Goal: Task Accomplishment & Management: Complete application form

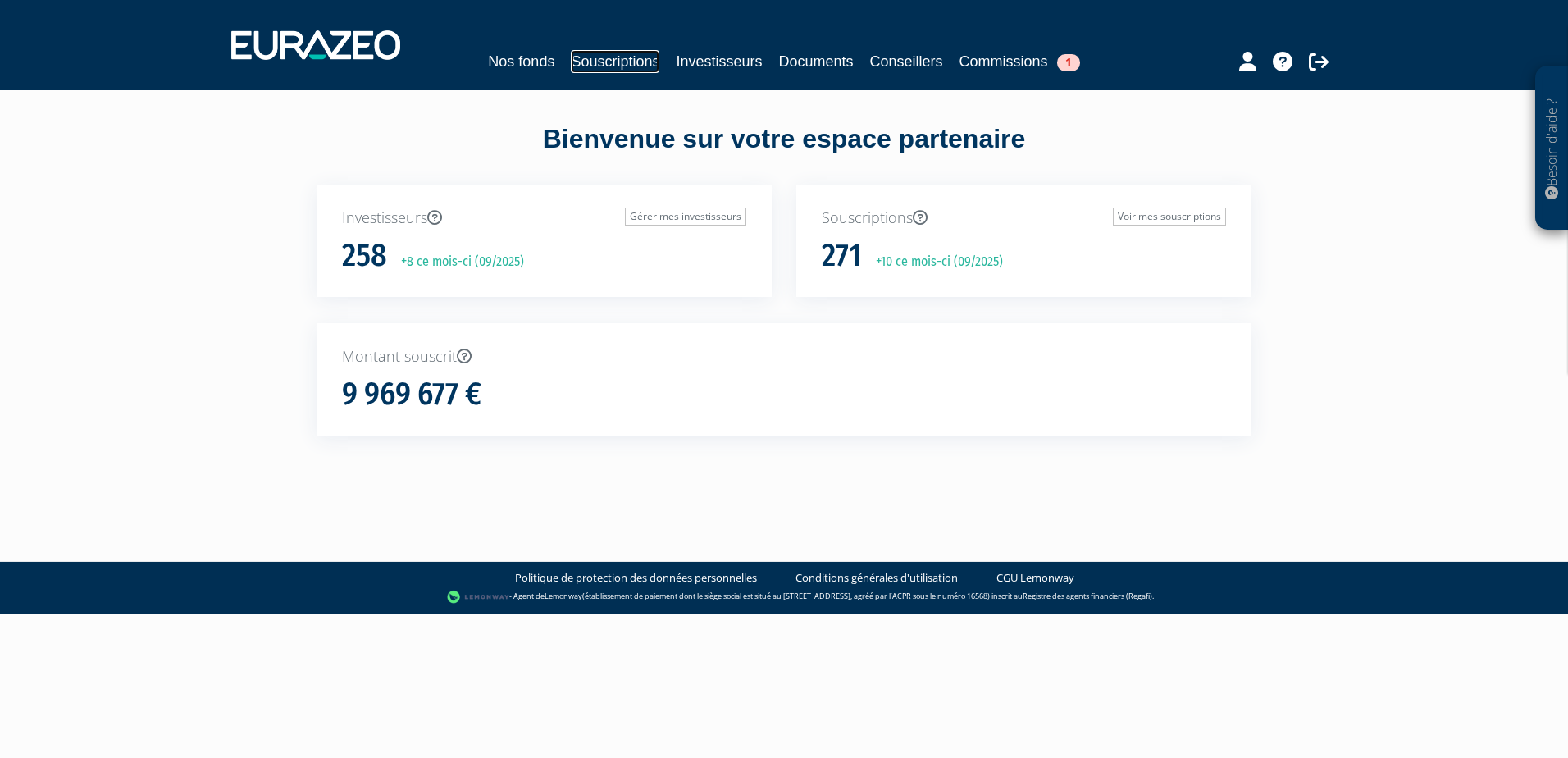
click at [620, 60] on link "Souscriptions" at bounding box center [615, 62] width 89 height 23
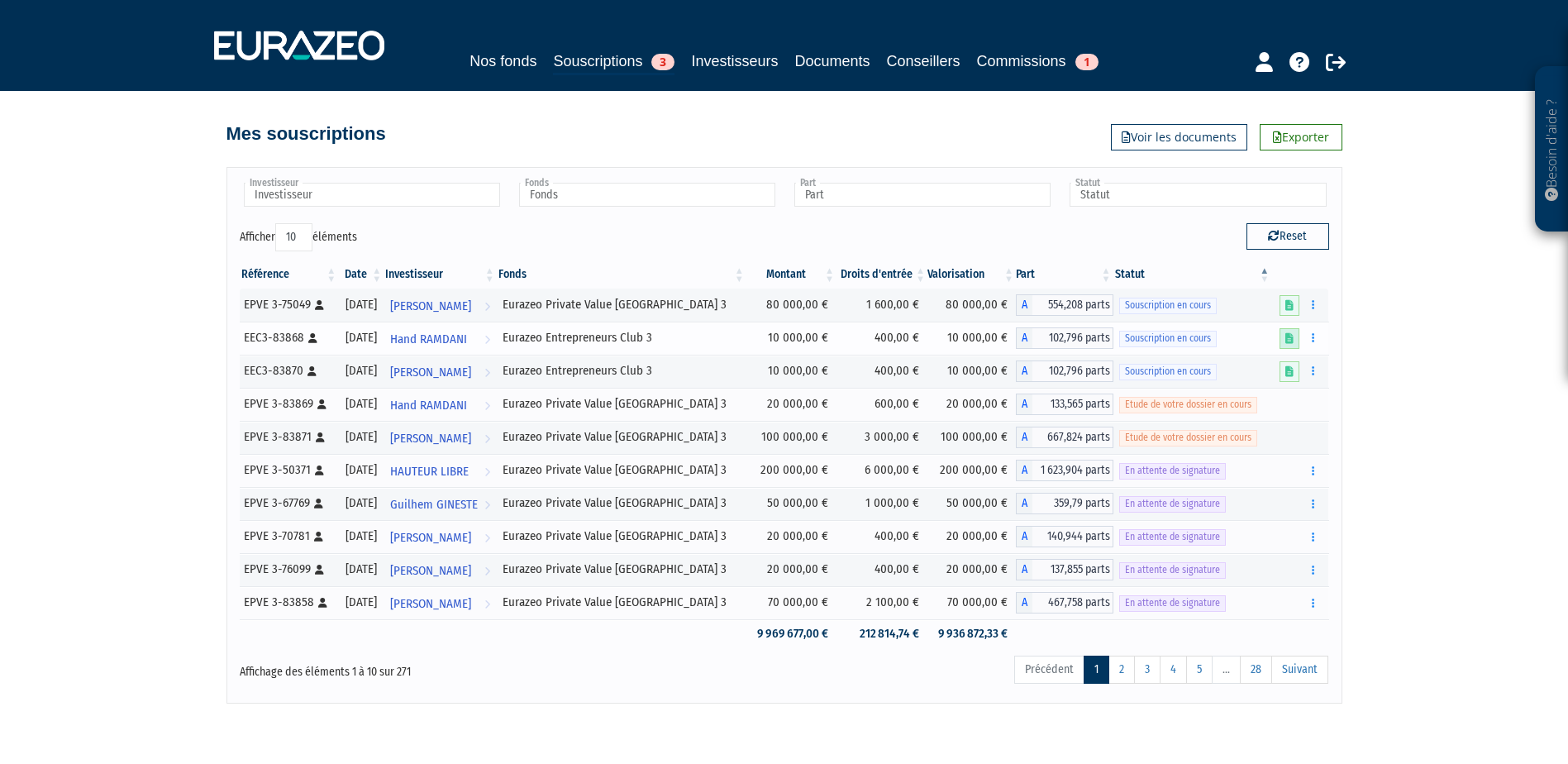
click at [1285, 341] on link at bounding box center [1289, 339] width 20 height 21
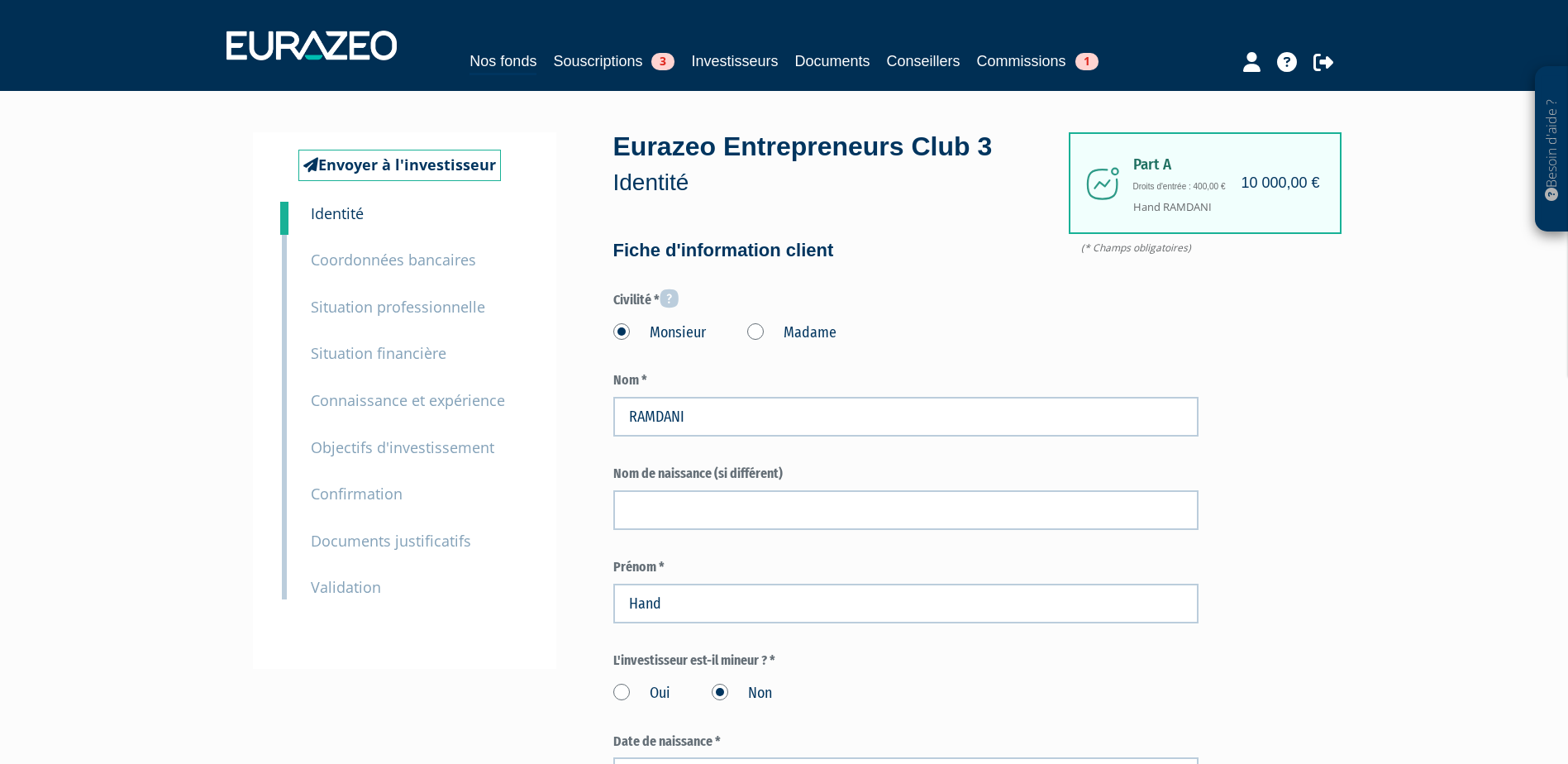
type input "6 81 53 32 39"
click at [387, 549] on small "Documents justificatifs" at bounding box center [391, 540] width 160 height 20
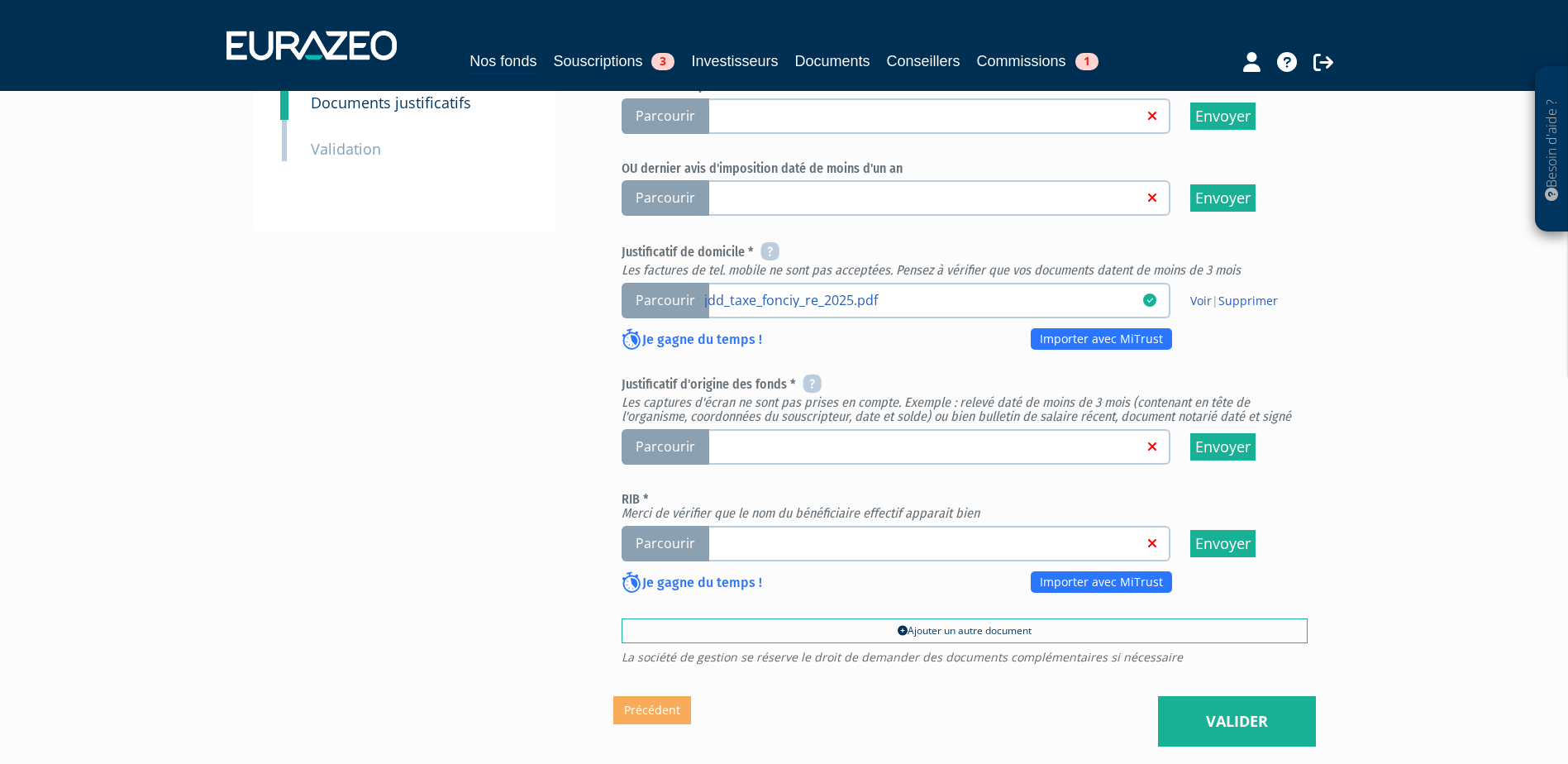
scroll to position [496, 0]
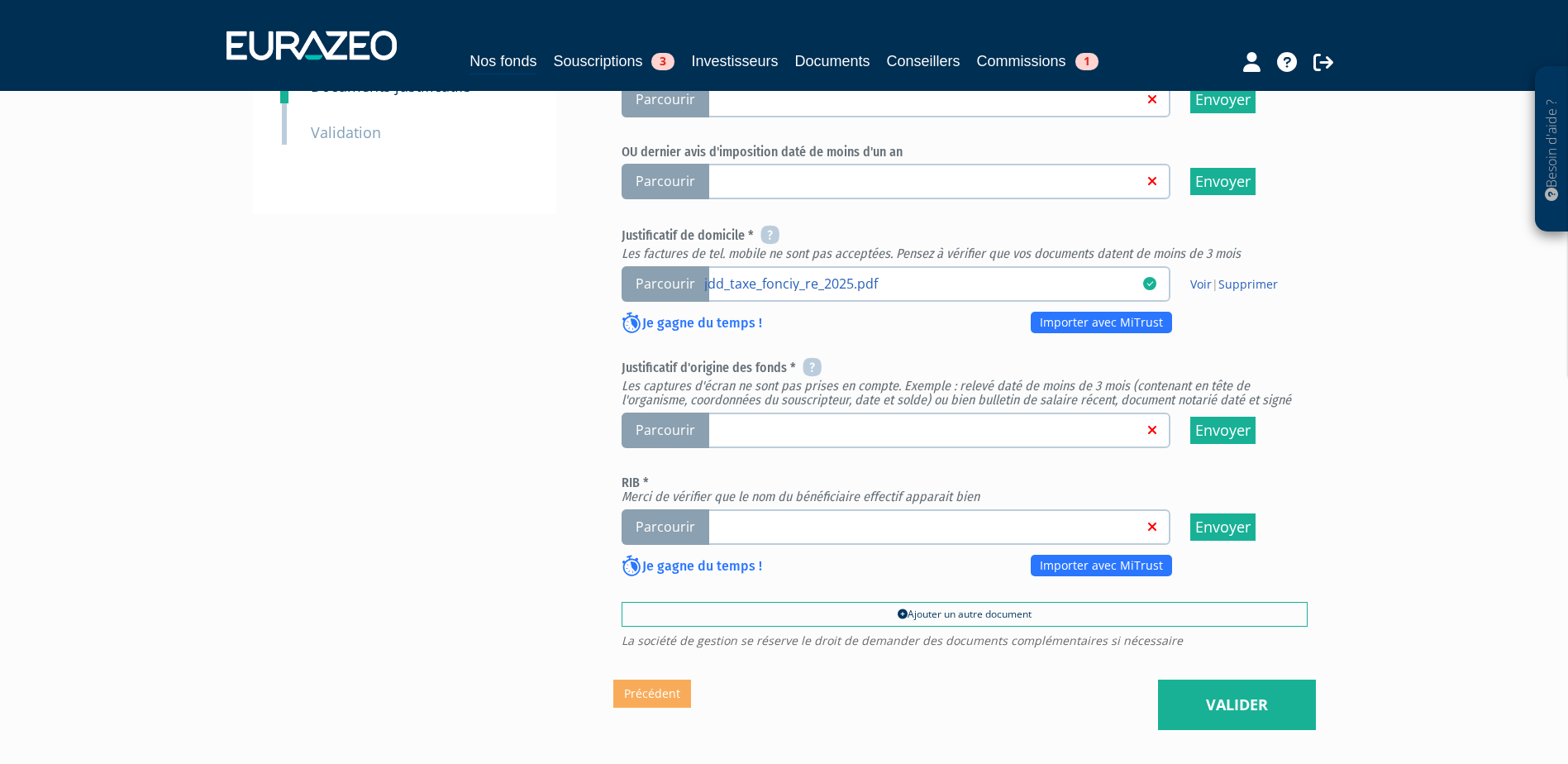
click at [674, 534] on span "Parcourir" at bounding box center [665, 527] width 87 height 36
click at [0, 0] on input "Parcourir" at bounding box center [0, 0] width 0 height 0
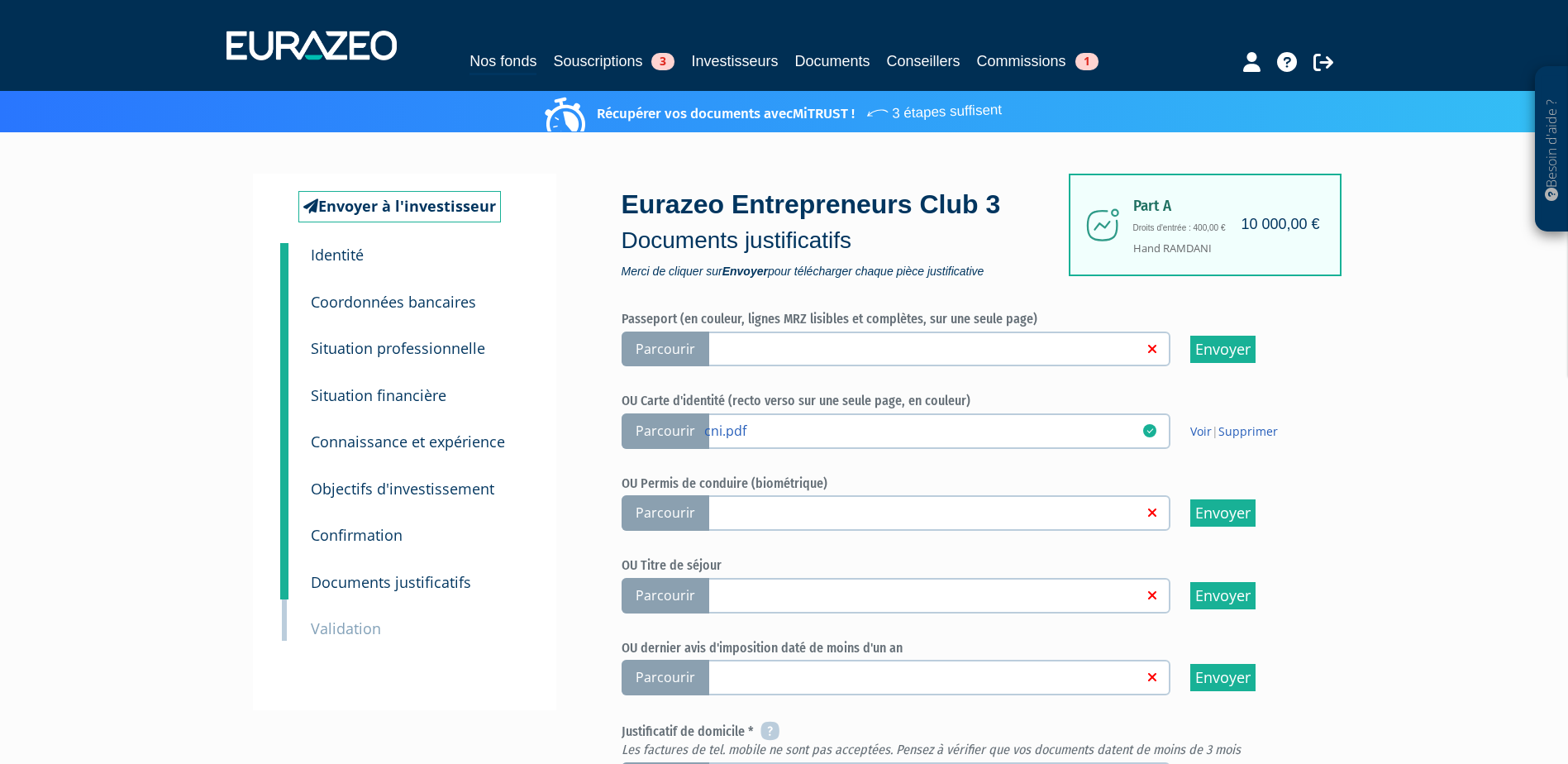
scroll to position [331, 0]
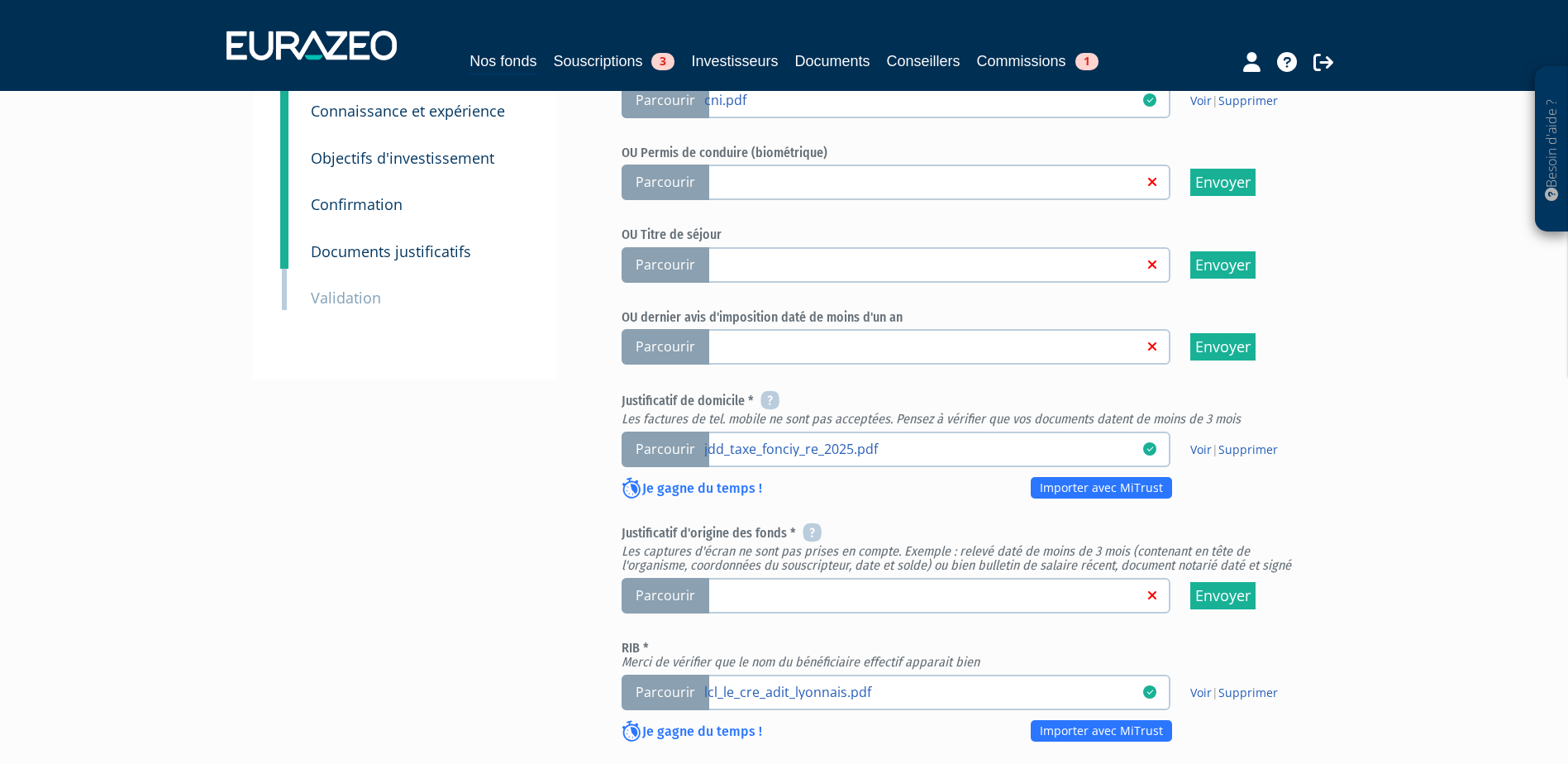
click at [818, 596] on link at bounding box center [923, 594] width 439 height 16
click at [0, 0] on input "Parcourir" at bounding box center [0, 0] width 0 height 0
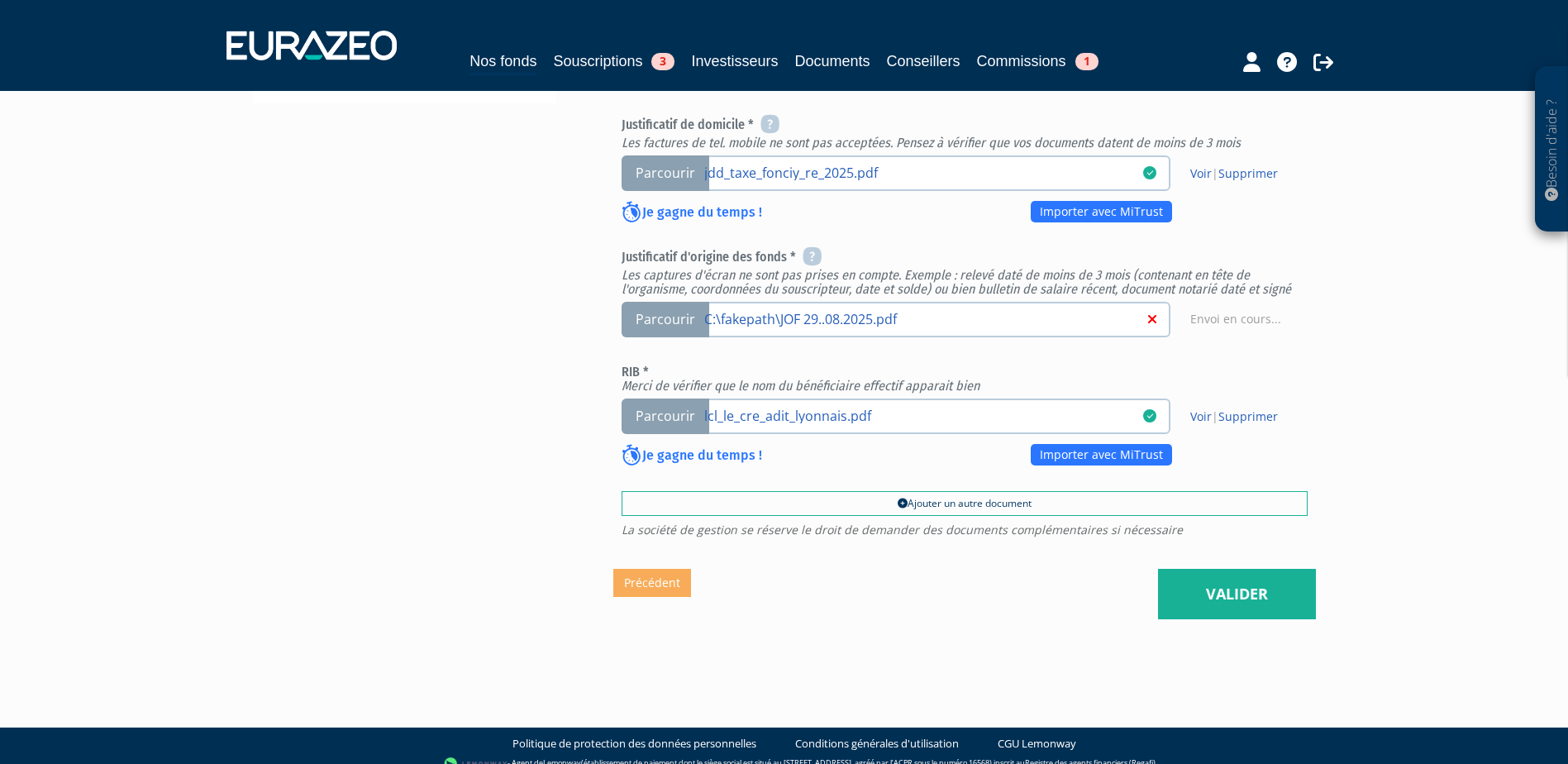
scroll to position [623, 0]
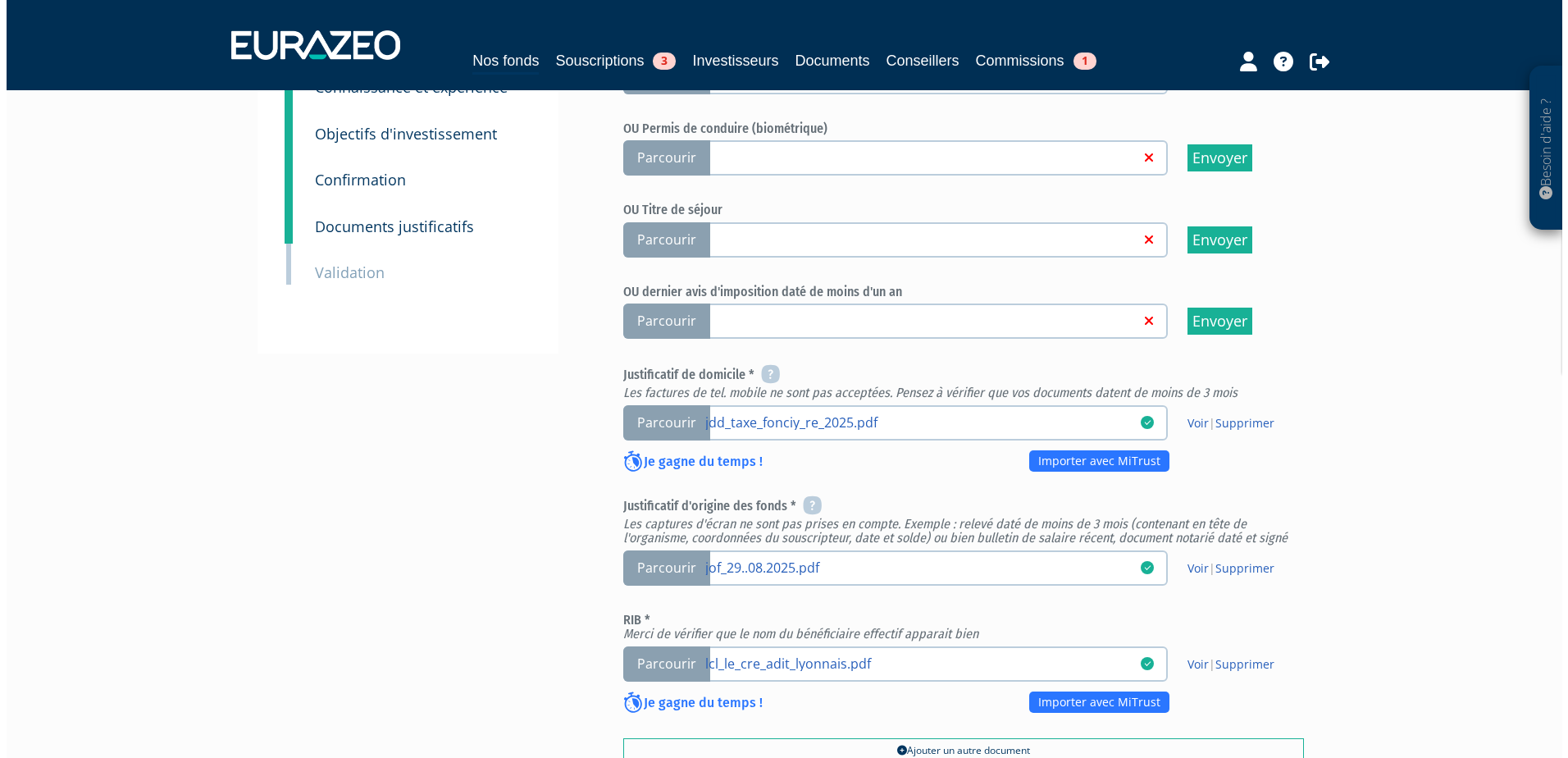
scroll to position [492, 0]
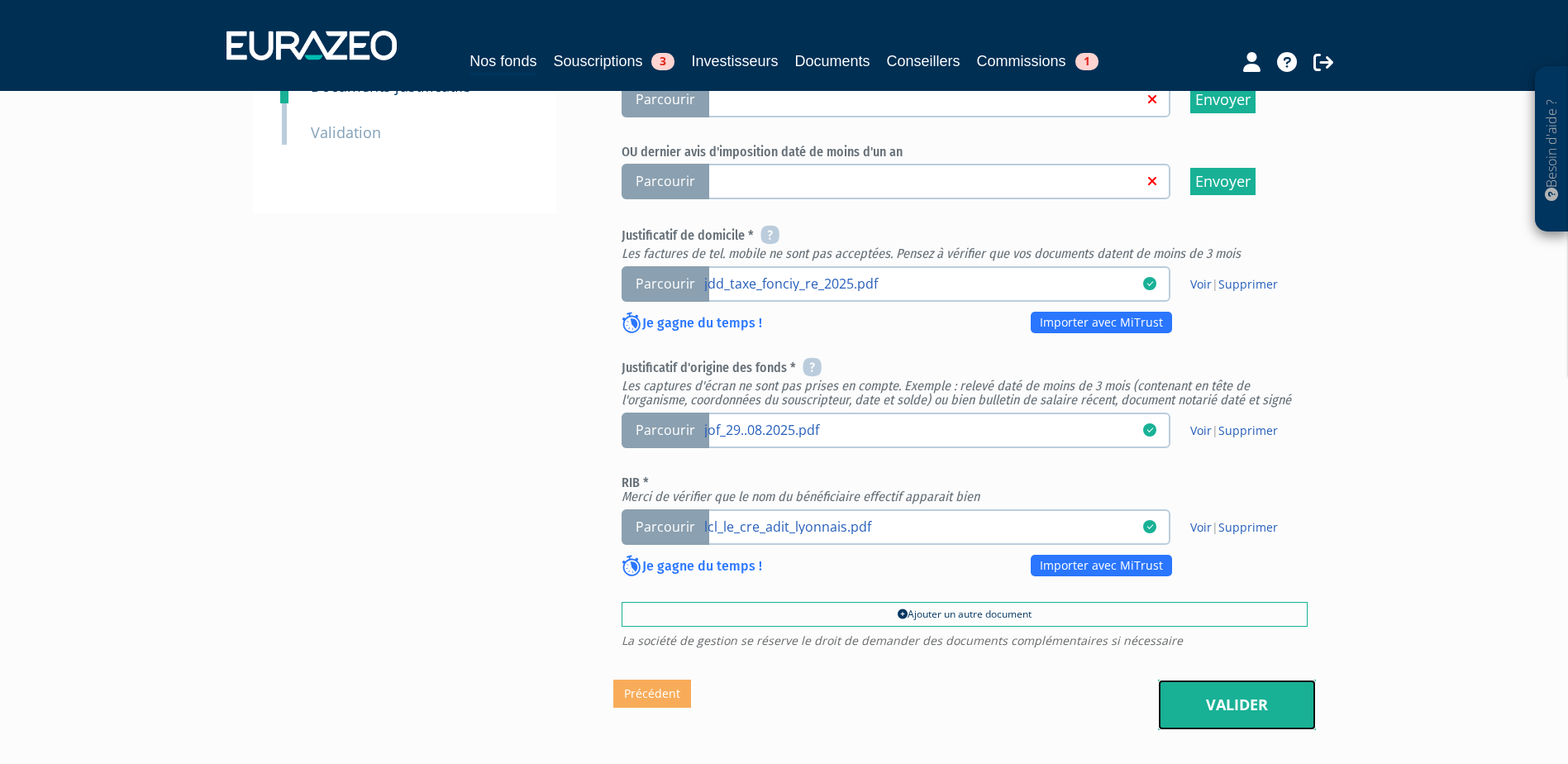
click at [1218, 699] on link "Valider" at bounding box center [1237, 704] width 158 height 51
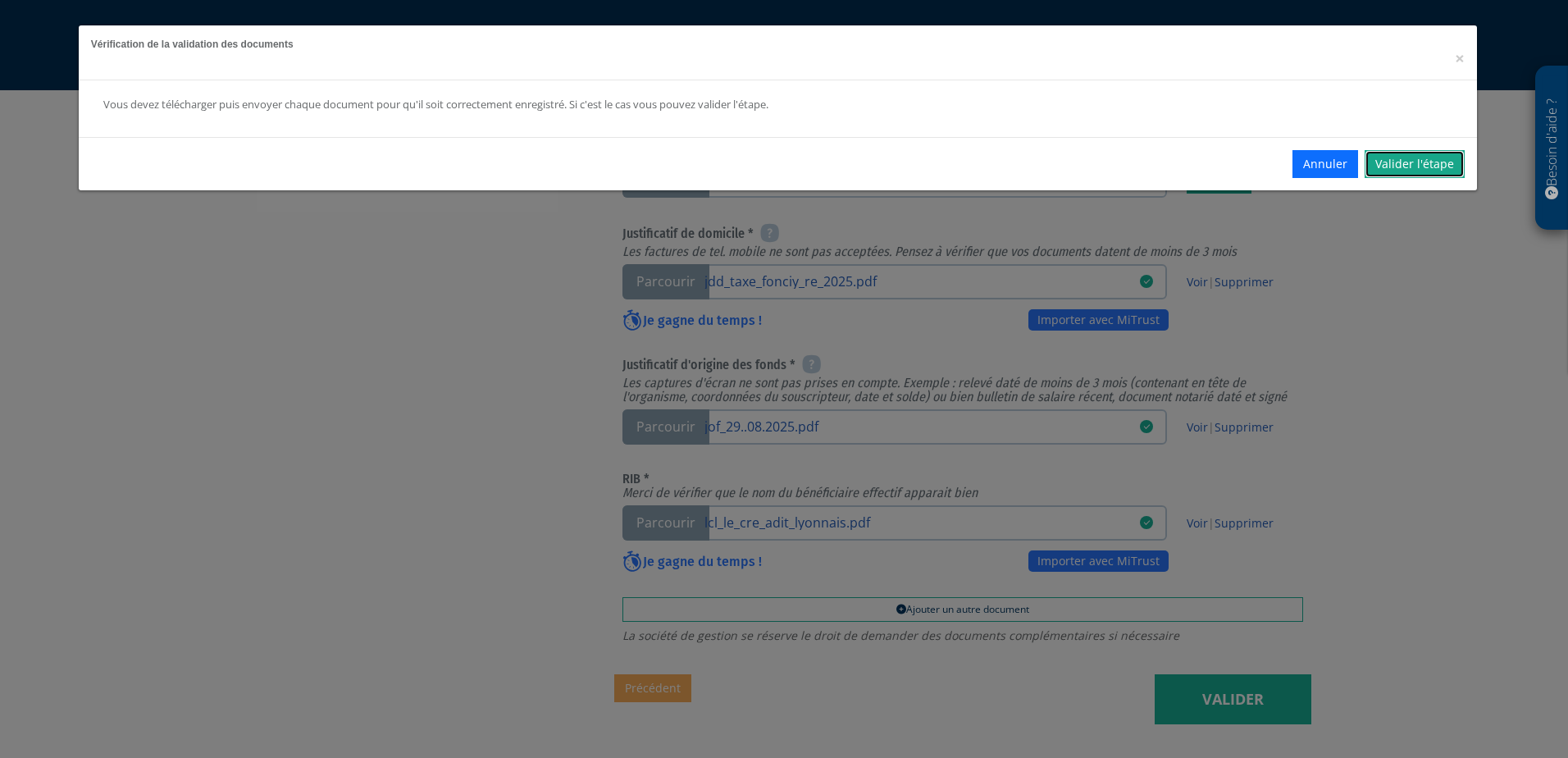
click at [1441, 165] on link "Valider l'étape" at bounding box center [1414, 164] width 100 height 28
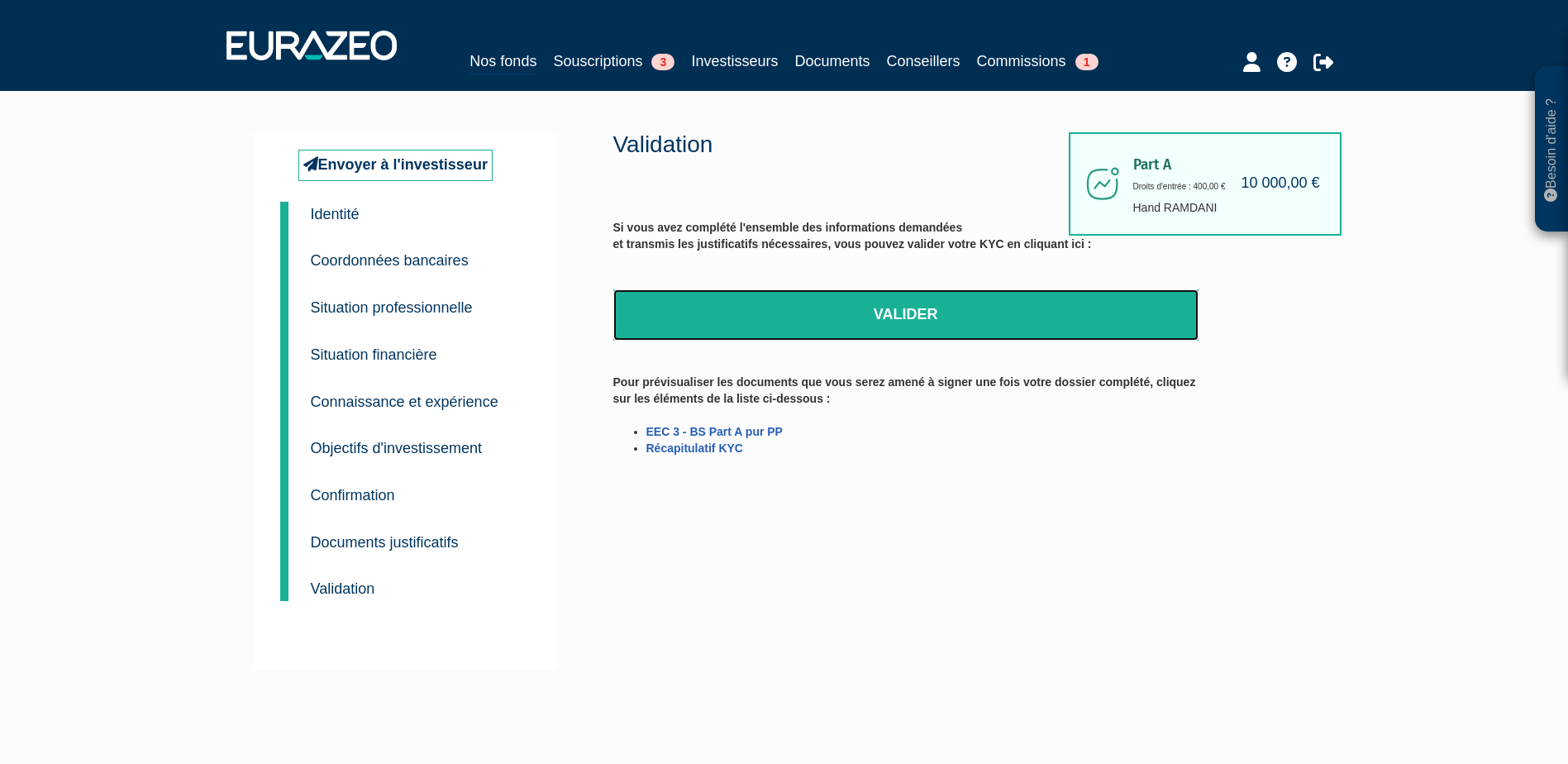
click at [819, 302] on link "Valider" at bounding box center [906, 314] width 585 height 51
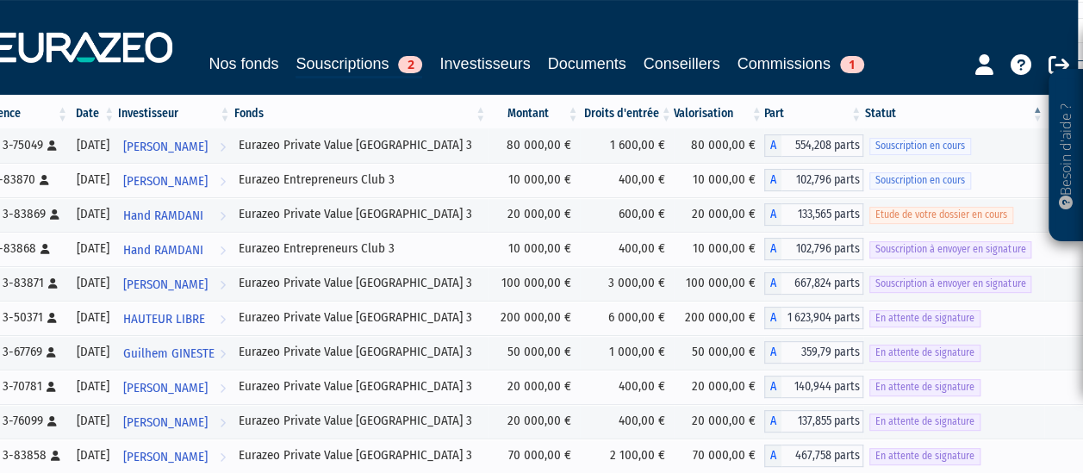
scroll to position [172, 40]
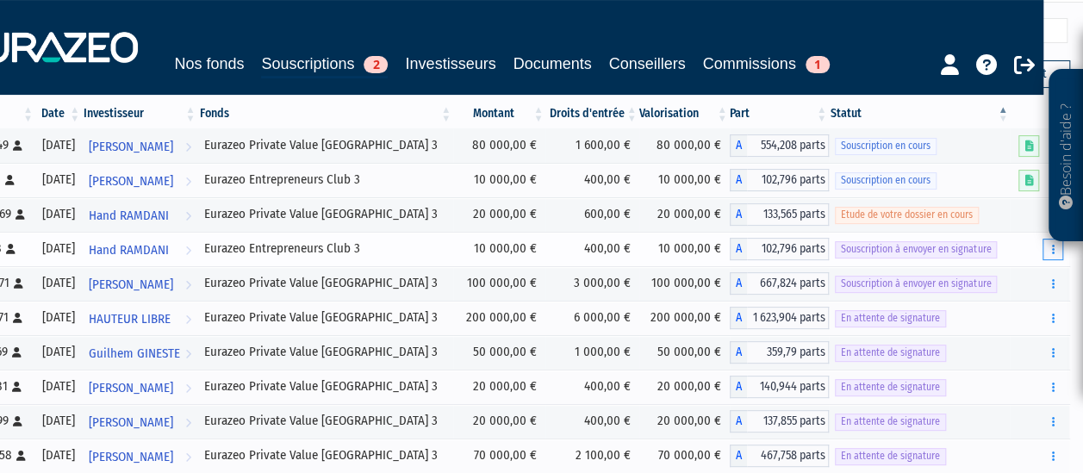
click at [1057, 250] on button "button" at bounding box center [1052, 250] width 21 height 22
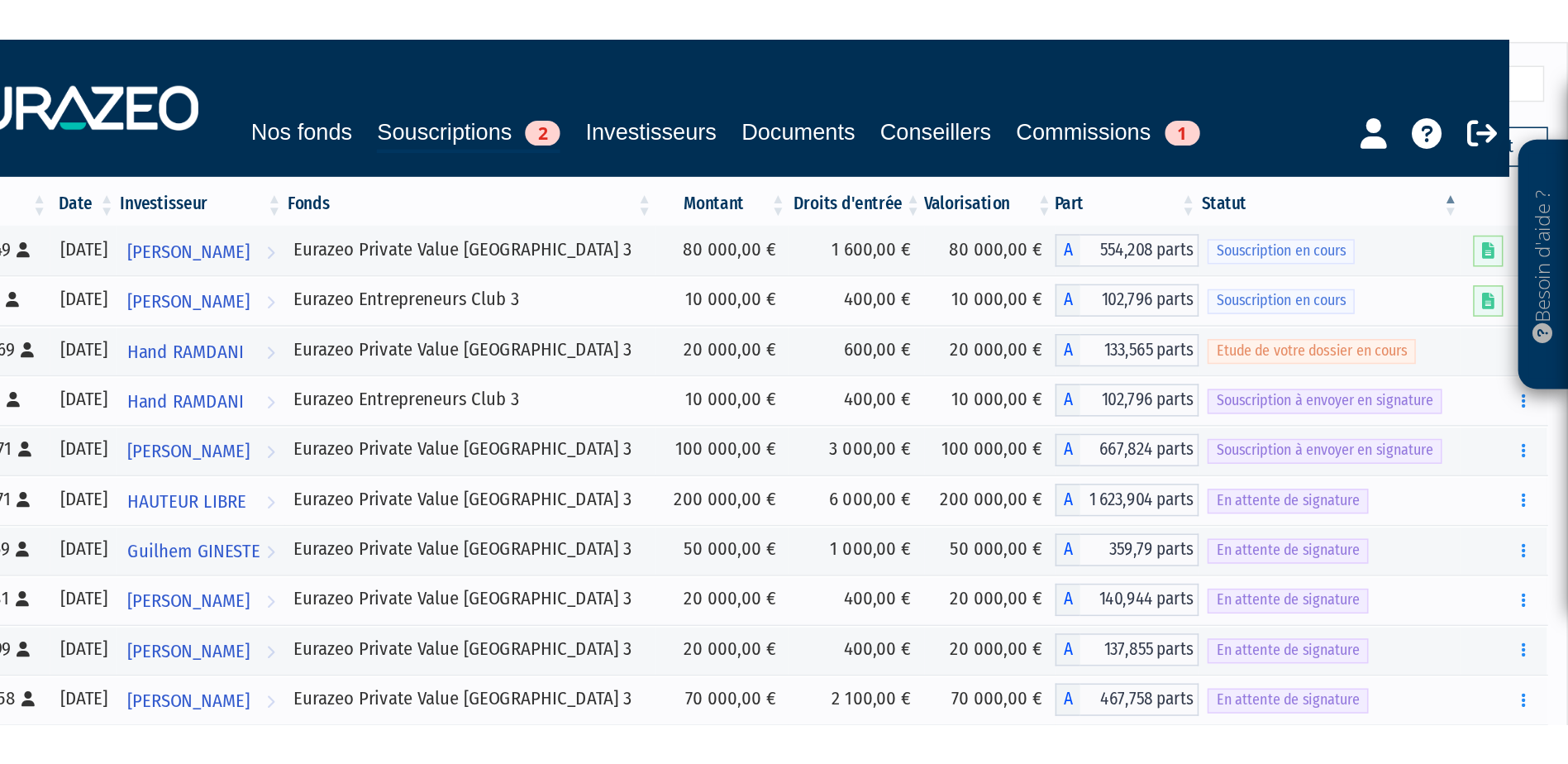
scroll to position [60, 0]
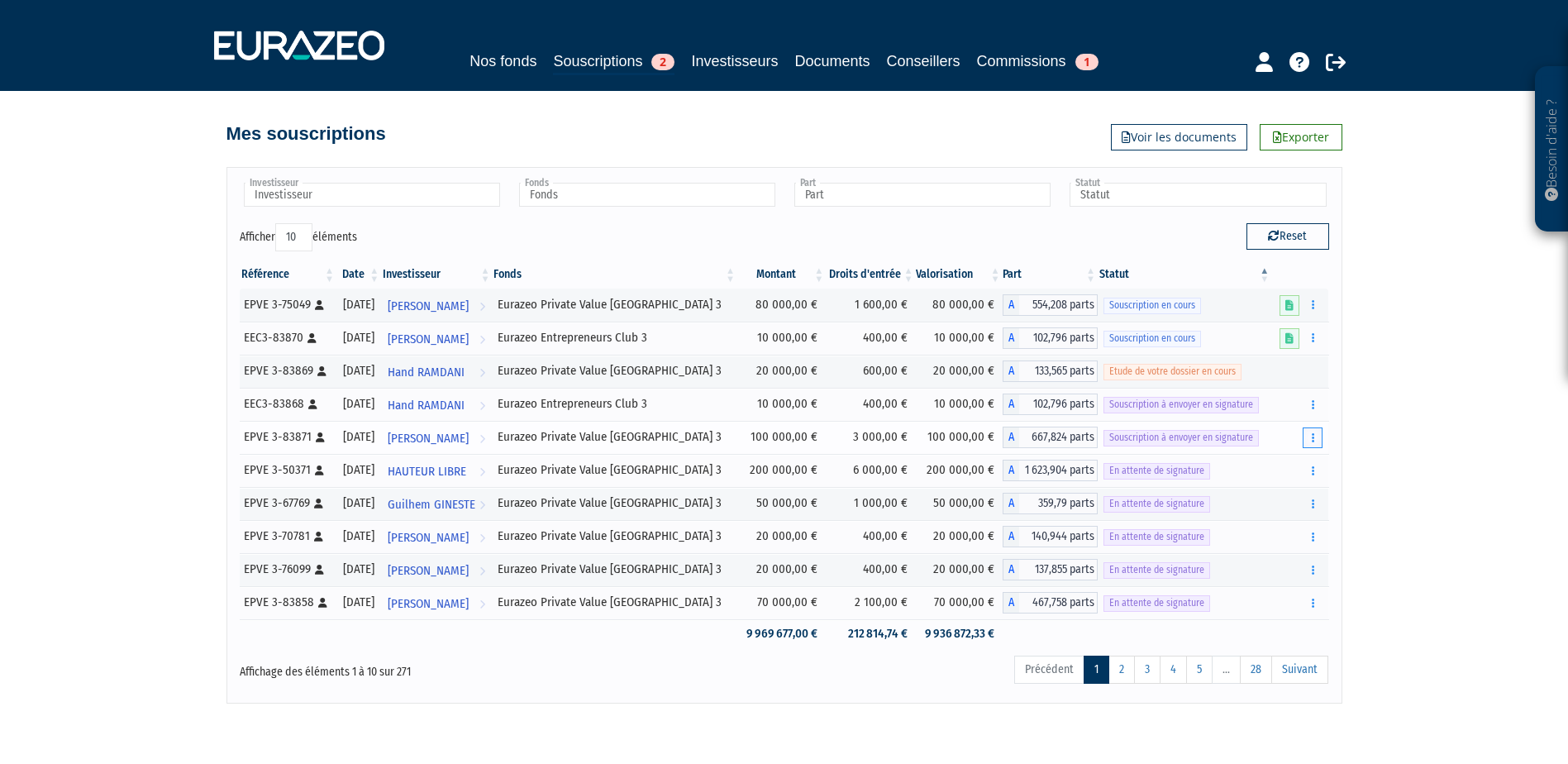
click at [1309, 433] on button "button" at bounding box center [1313, 438] width 20 height 21
click at [1262, 474] on link "Envoyer à signer" at bounding box center [1271, 467] width 94 height 27
click at [1176, 369] on span "Etude de votre dossier en cours" at bounding box center [1173, 371] width 138 height 15
click at [1271, 372] on td at bounding box center [1299, 371] width 57 height 33
